Goal: Information Seeking & Learning: Check status

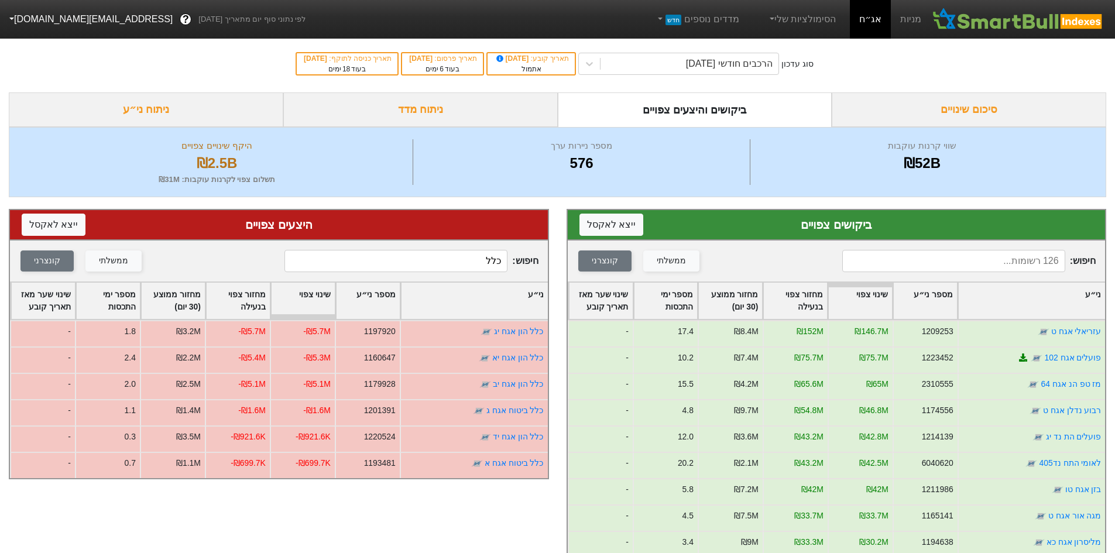
scroll to position [59, 0]
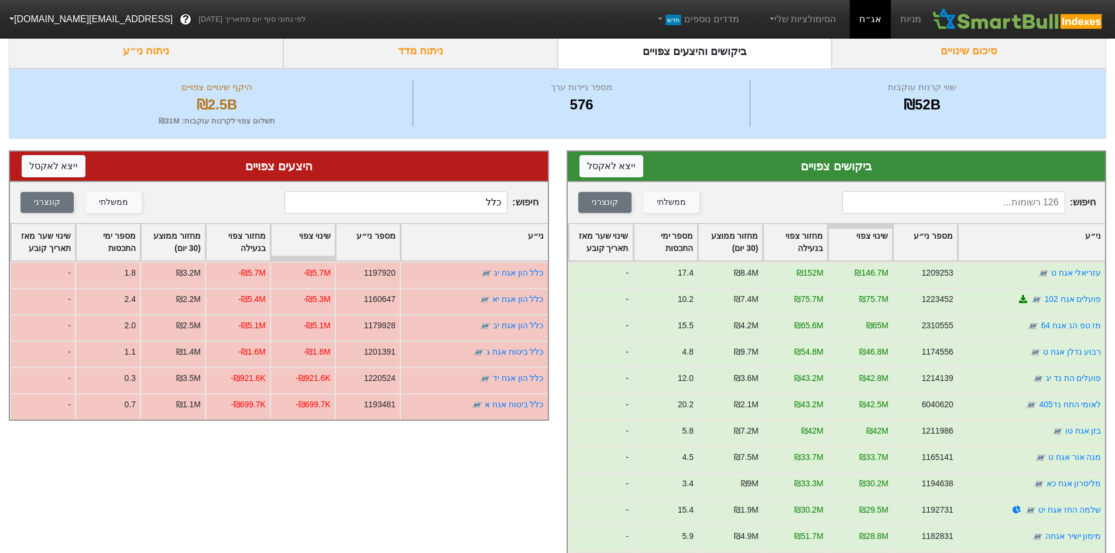
click at [1037, 209] on input at bounding box center [953, 202] width 223 height 22
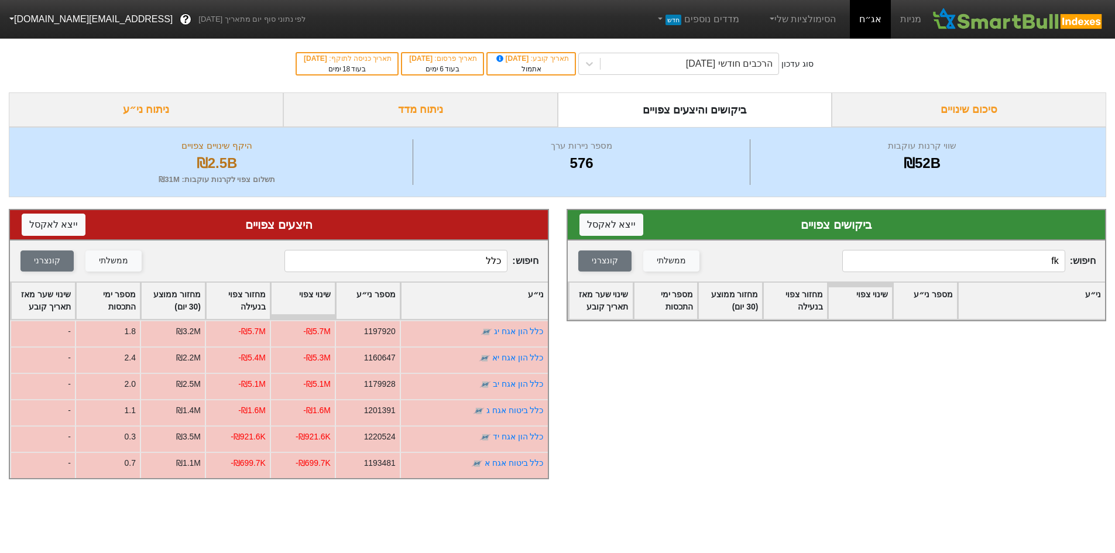
scroll to position [0, 0]
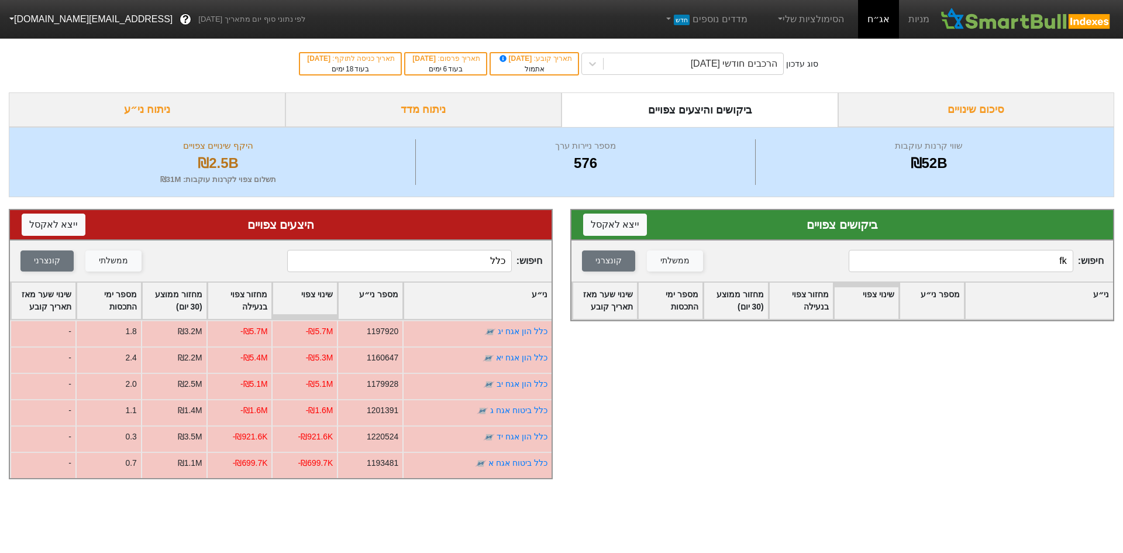
type input "f"
type input "כלל"
drag, startPoint x: 466, startPoint y: 253, endPoint x: 875, endPoint y: 257, distance: 408.4
click at [836, 292] on div "ביקושים צפויים ייצא ל אקסל חיפוש : כלל ממשלתי קונצרני ני״ע מספר ני״ע שינוי צפוי…" at bounding box center [561, 344] width 1123 height 294
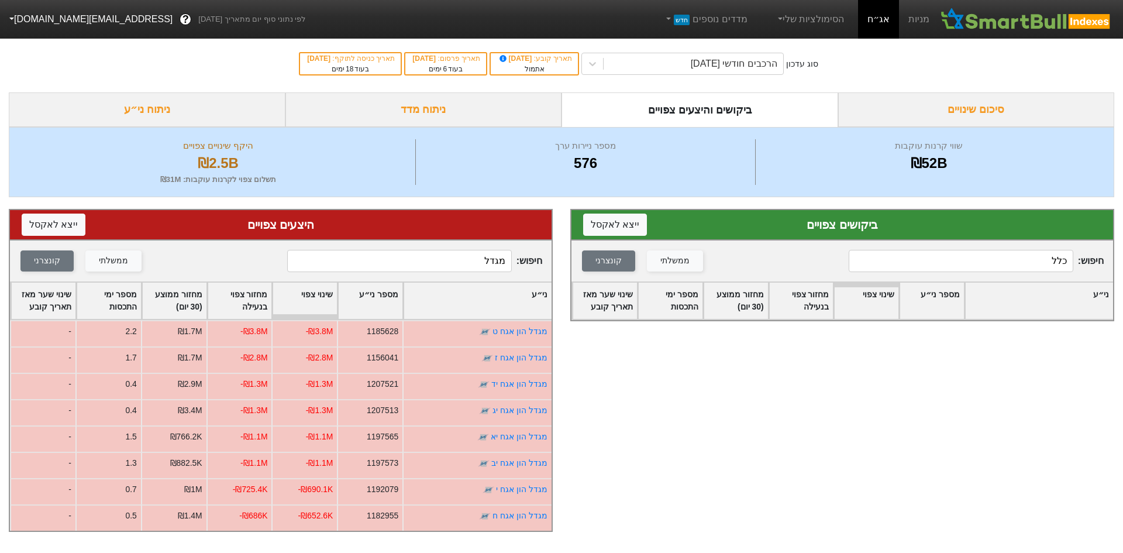
drag, startPoint x: 445, startPoint y: 271, endPoint x: 583, endPoint y: 291, distance: 140.1
click at [583, 291] on div "ביקושים צפויים ייצא ל אקסל חיפוש : כלל ממשלתי קונצרני ני״ע מספר ני״ע שינוי צפוי…" at bounding box center [561, 370] width 1123 height 346
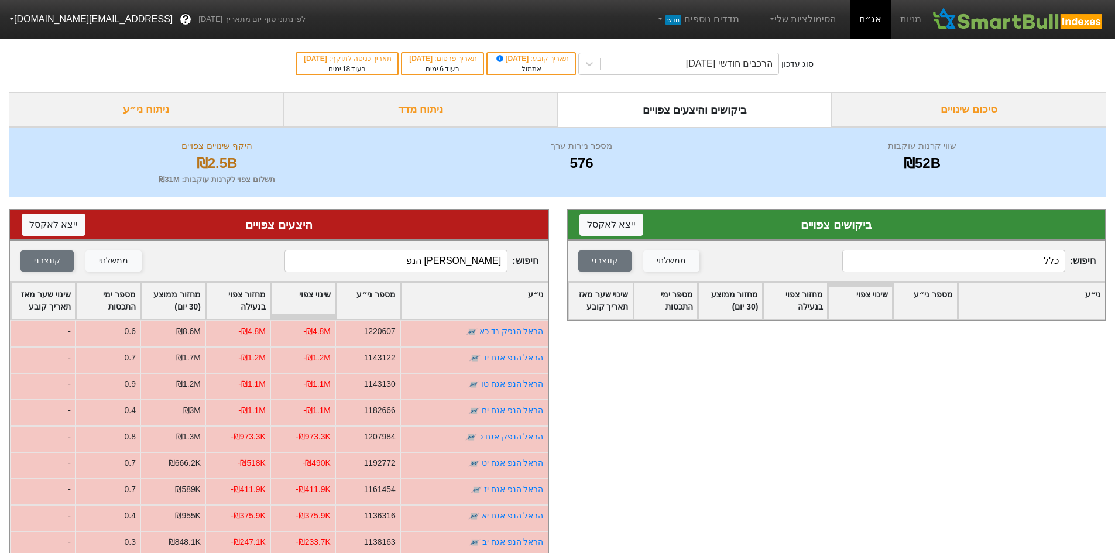
type input "[PERSON_NAME] הנפ"
click at [695, 66] on div "הרכבים חודשי [DATE]" at bounding box center [729, 64] width 87 height 14
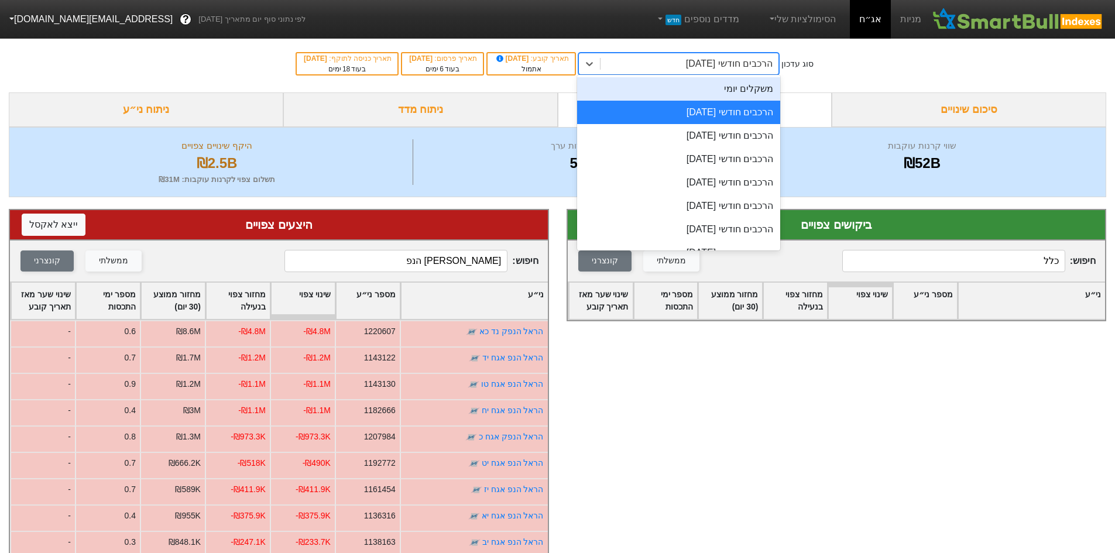
click at [721, 88] on div "משקלים יומי" at bounding box center [678, 88] width 203 height 23
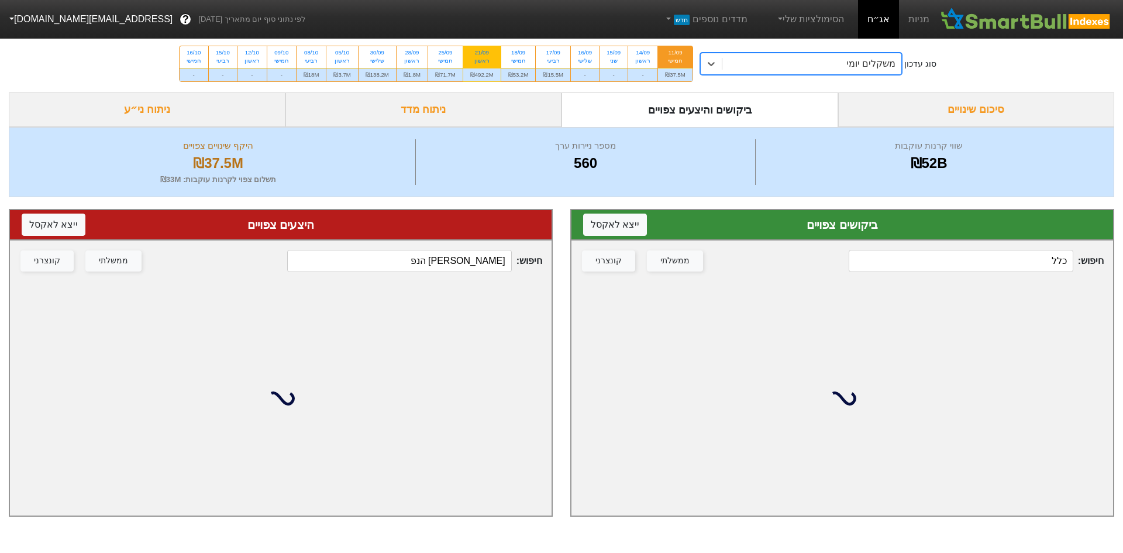
click at [491, 54] on div "21/09" at bounding box center [481, 53] width 23 height 8
click at [482, 54] on input "21/09 ראשון ₪492.2M" at bounding box center [478, 50] width 8 height 8
radio input "true"
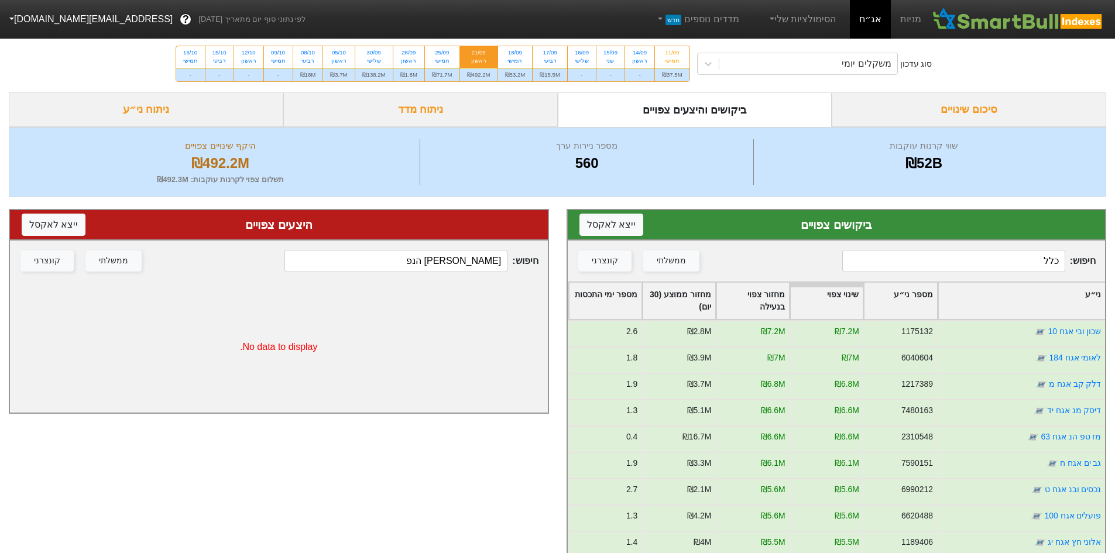
click at [976, 257] on input "כלל" at bounding box center [953, 261] width 223 height 22
type input "הראל"
